Goal: Information Seeking & Learning: Learn about a topic

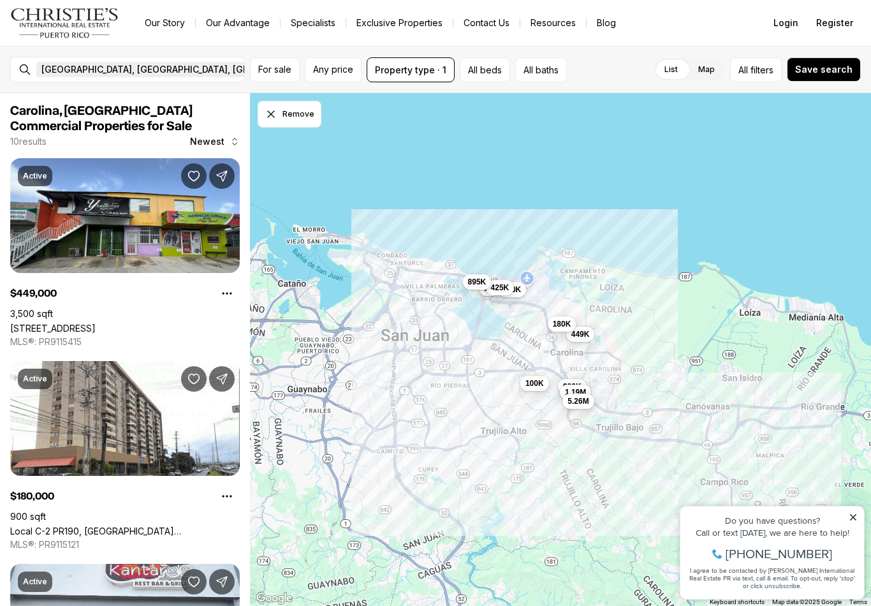
click at [329, 71] on icon "button" at bounding box center [331, 70] width 4 height 4
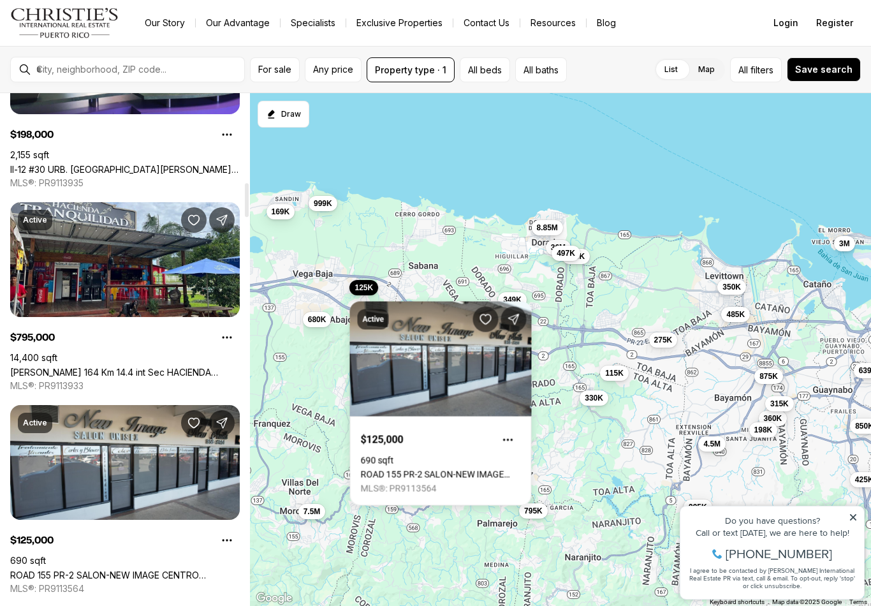
scroll to position [1347, 0]
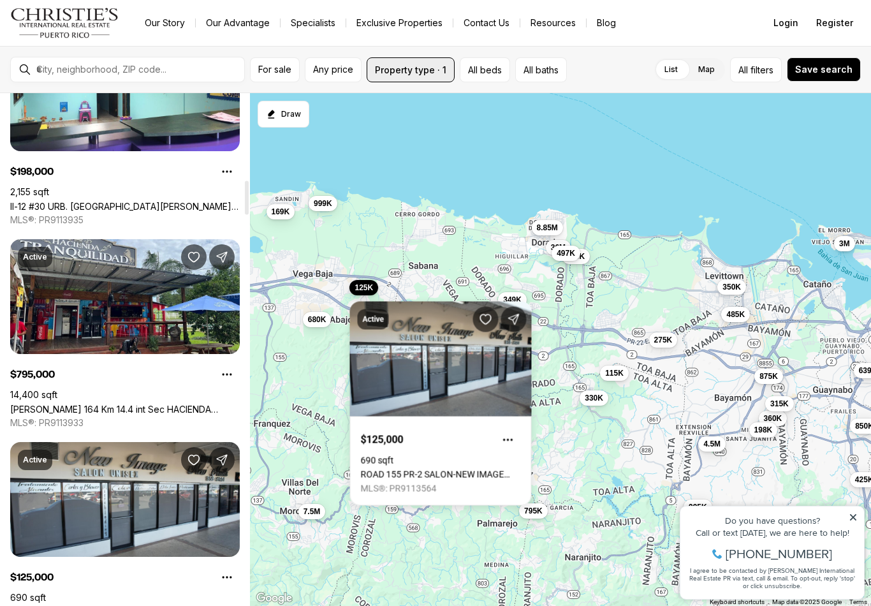
click at [425, 72] on button "Property type · 1" at bounding box center [411, 69] width 88 height 25
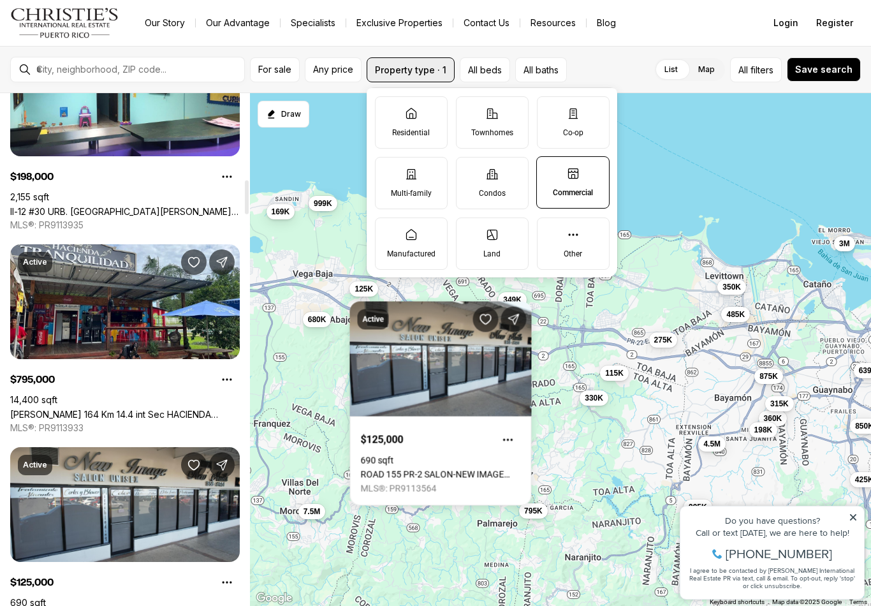
scroll to position [1301, 0]
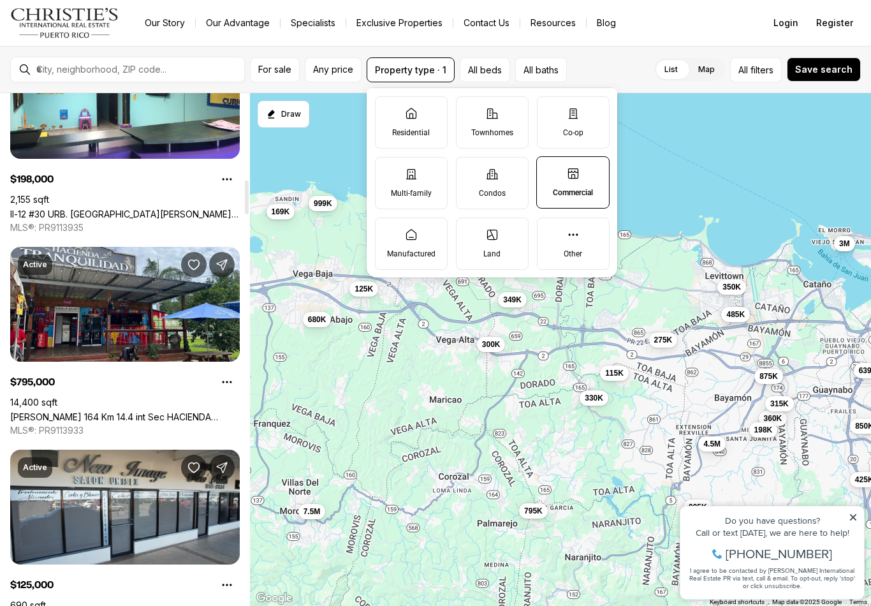
click at [417, 237] on icon at bounding box center [411, 234] width 13 height 13
click at [388, 231] on button "Manufactured" at bounding box center [382, 224] width 13 height 13
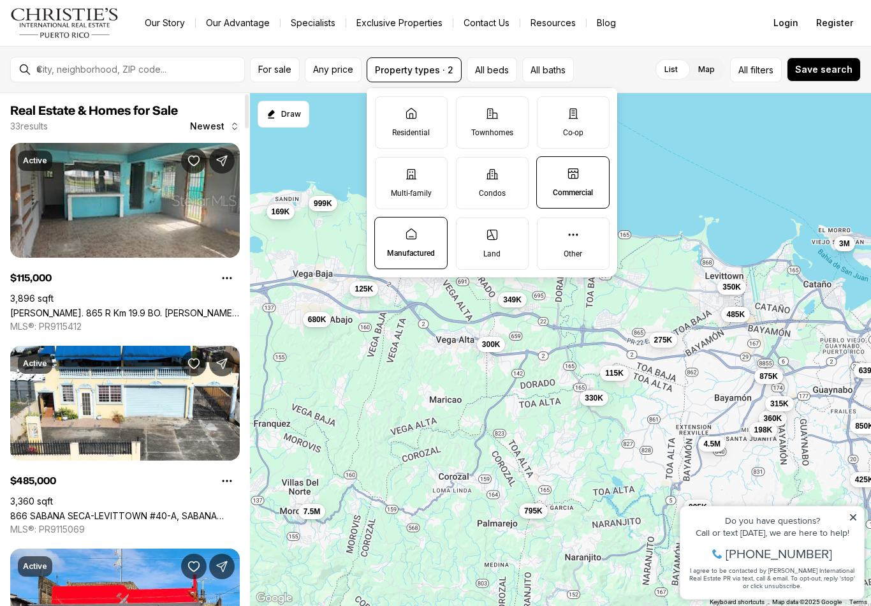
click at [497, 237] on icon at bounding box center [492, 234] width 13 height 13
click at [469, 231] on button "Land" at bounding box center [463, 224] width 13 height 13
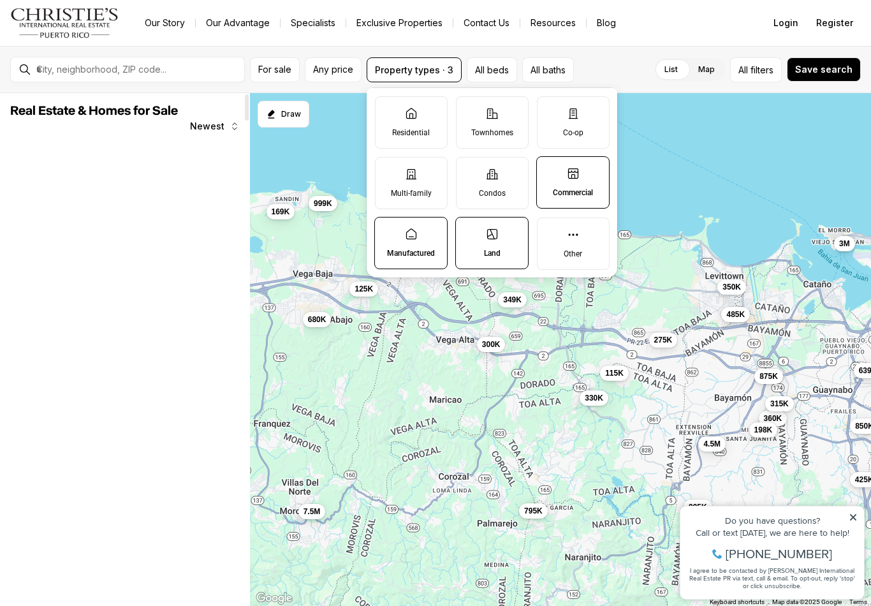
click at [578, 173] on icon at bounding box center [573, 174] width 10 height 10
click at [550, 170] on button "Commercial" at bounding box center [543, 163] width 13 height 13
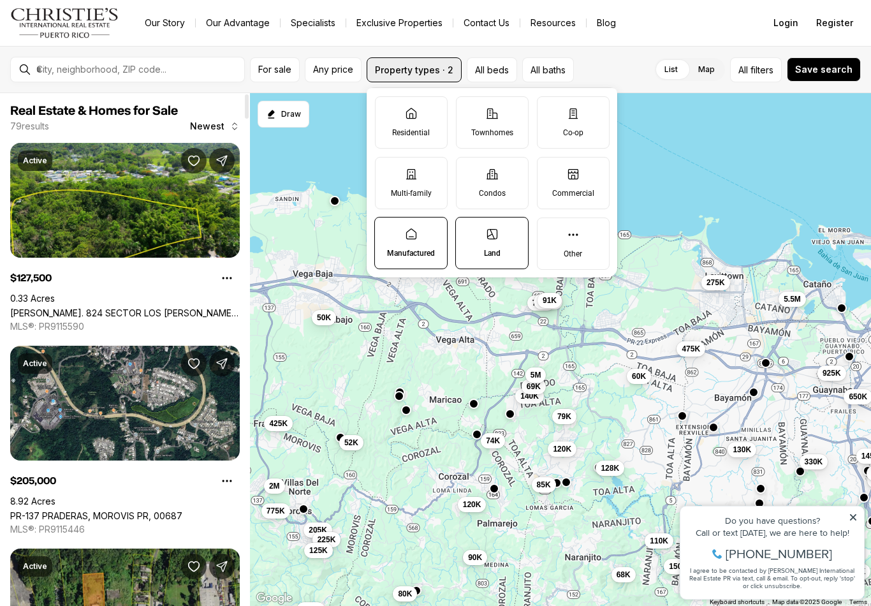
click at [428, 71] on button "Property types · 2" at bounding box center [414, 69] width 95 height 25
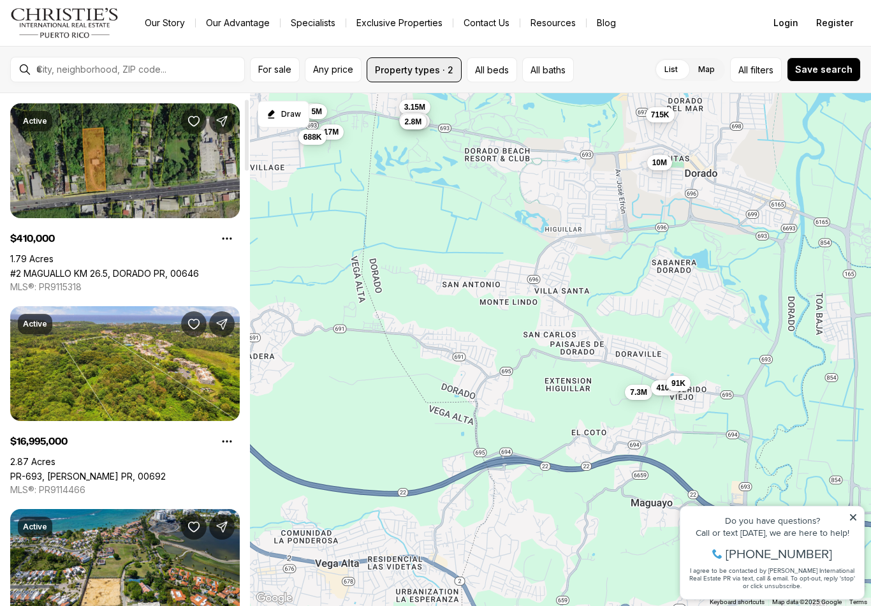
scroll to position [40, 0]
click at [854, 516] on icon at bounding box center [853, 517] width 6 height 6
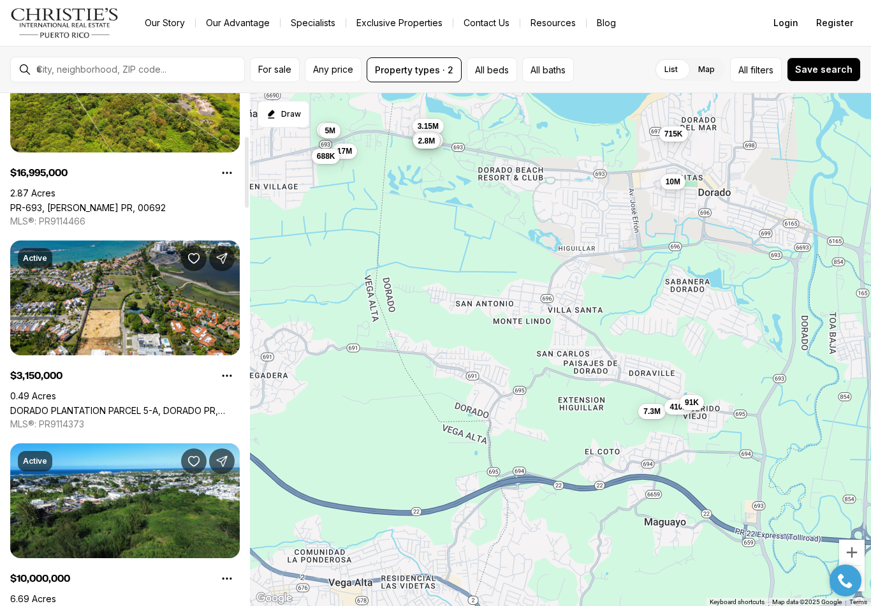
scroll to position [309, 0]
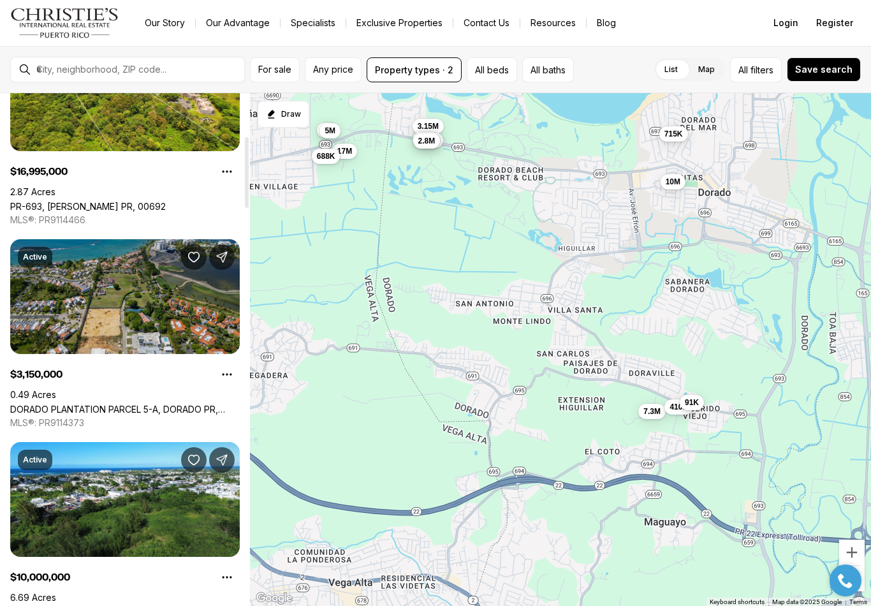
click at [94, 404] on link "DORADO PLANTATION PARCEL 5-A, DORADO PR, 00646" at bounding box center [125, 409] width 230 height 11
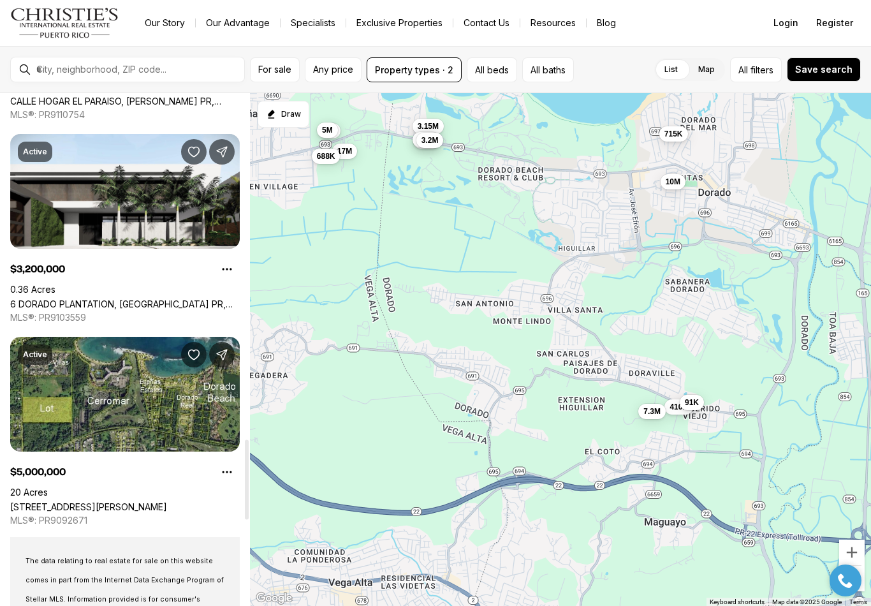
scroll to position [2226, 0]
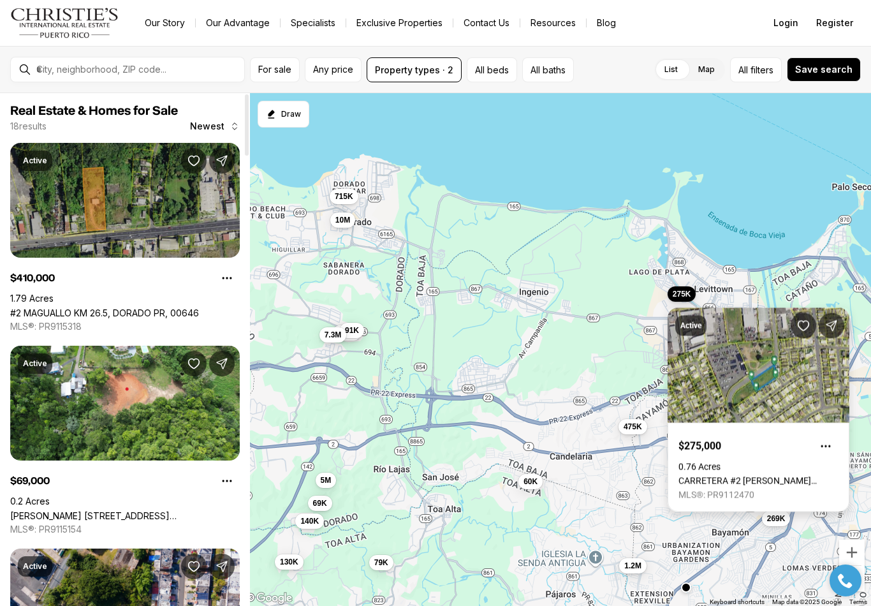
click at [748, 476] on link "CARRETERA #2 [PERSON_NAME][GEOGRAPHIC_DATA], [GEOGRAPHIC_DATA], 00949" at bounding box center [758, 481] width 160 height 10
